Goal: Complete application form

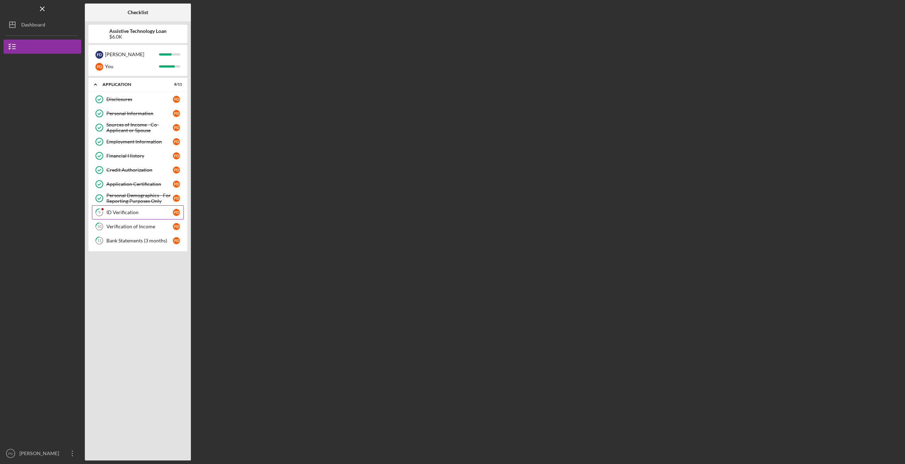
click at [118, 216] on link "9 ID Verification P D" at bounding box center [138, 212] width 92 height 14
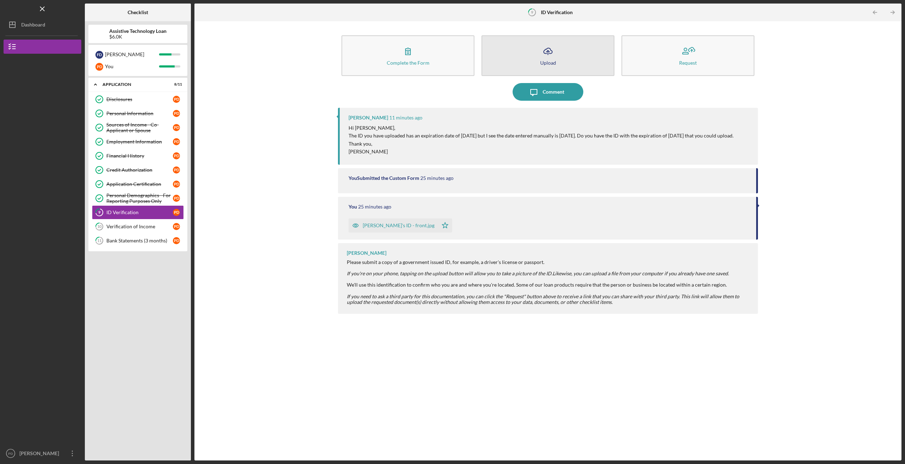
click at [550, 49] on icon "button" at bounding box center [547, 50] width 8 height 5
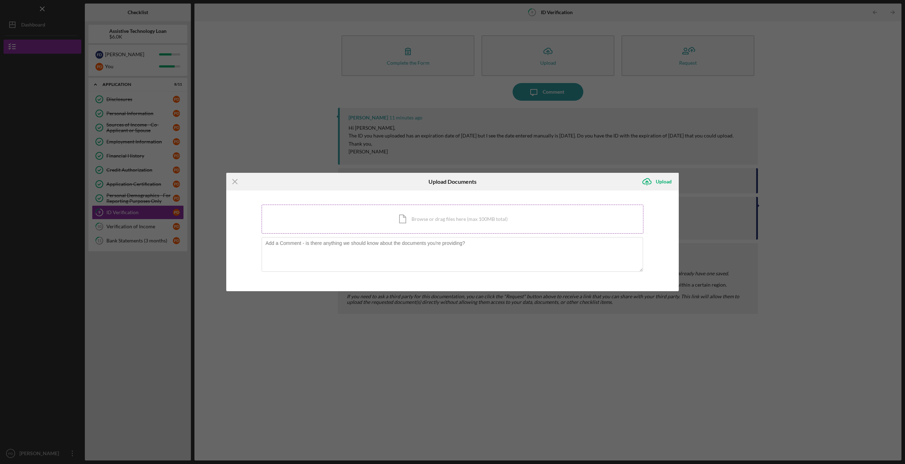
click at [376, 225] on div "Icon/Document Browse or drag files here (max 100MB total) Tap to choose files o…" at bounding box center [452, 219] width 382 height 29
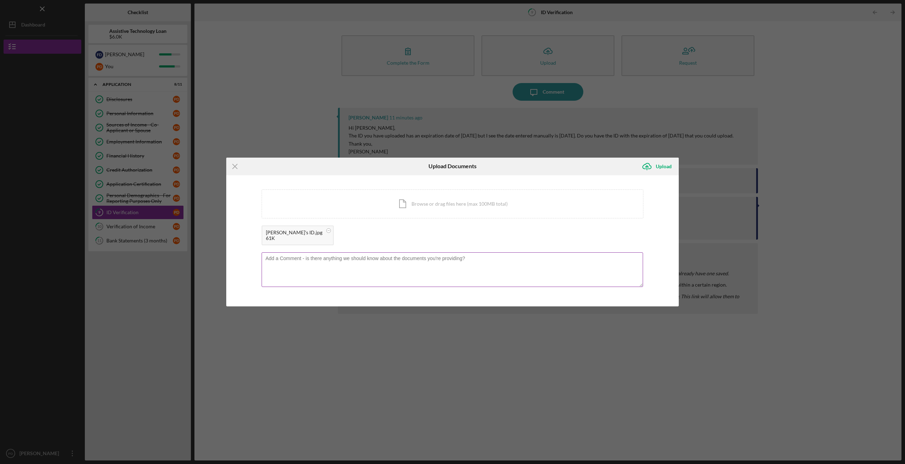
click at [353, 264] on textarea at bounding box center [451, 269] width 381 height 35
click at [273, 257] on textarea "Her's my current one! :-)" at bounding box center [451, 269] width 381 height 35
type textarea "Here's my current one! :-)"
click at [670, 166] on div "Upload" at bounding box center [663, 166] width 16 height 14
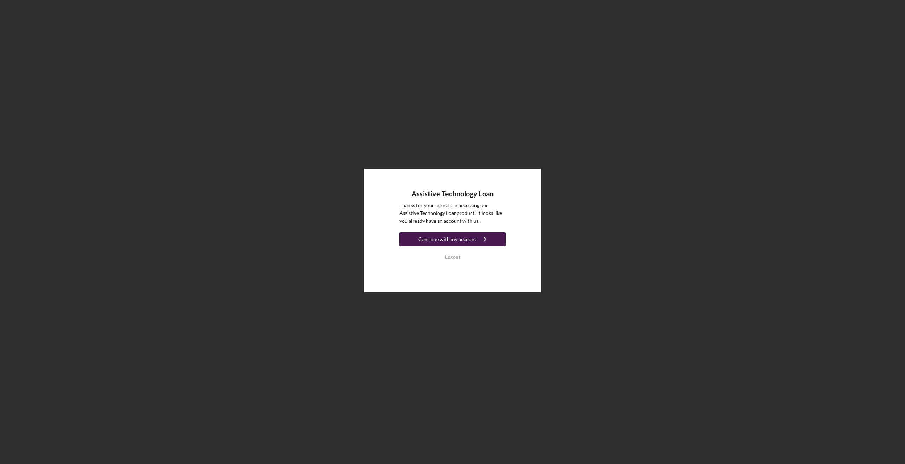
click at [463, 243] on div "Continue with my account" at bounding box center [447, 239] width 58 height 14
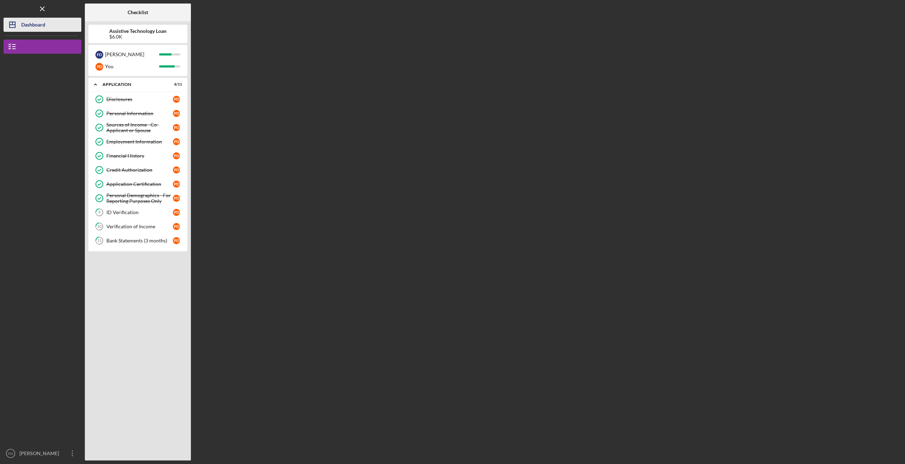
click at [10, 27] on polygon "button" at bounding box center [13, 25] width 6 height 6
click at [68, 449] on icon "Icon/Overflow" at bounding box center [73, 454] width 18 height 18
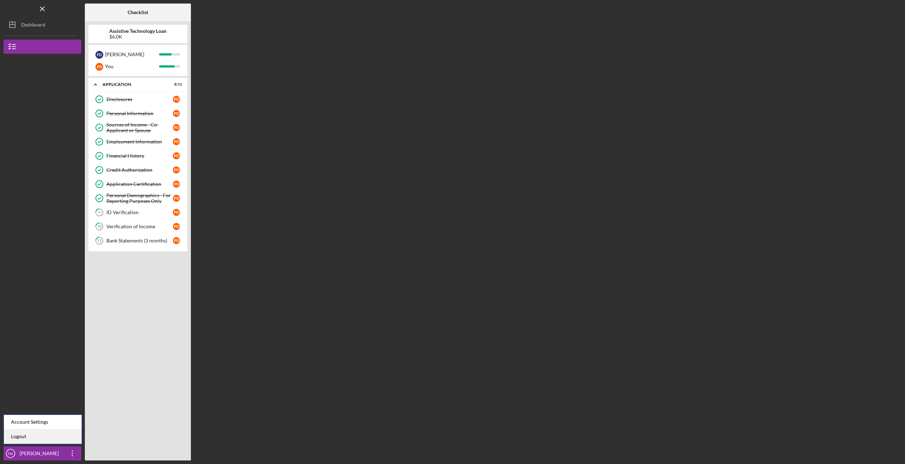
click at [43, 435] on link "Logout" at bounding box center [43, 436] width 78 height 14
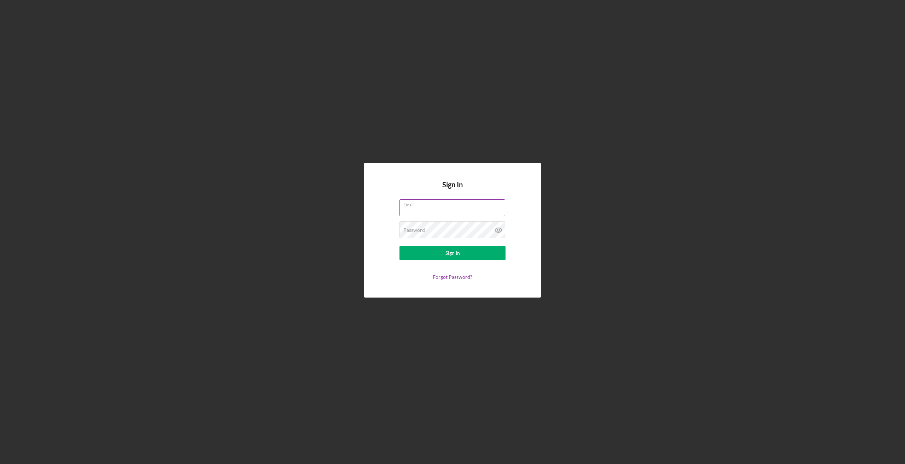
click at [455, 208] on input "Email" at bounding box center [452, 207] width 106 height 17
type input "[EMAIL_ADDRESS][DOMAIN_NAME]"
click at [446, 255] on div "Sign In" at bounding box center [452, 253] width 14 height 14
